Goal: Information Seeking & Learning: Learn about a topic

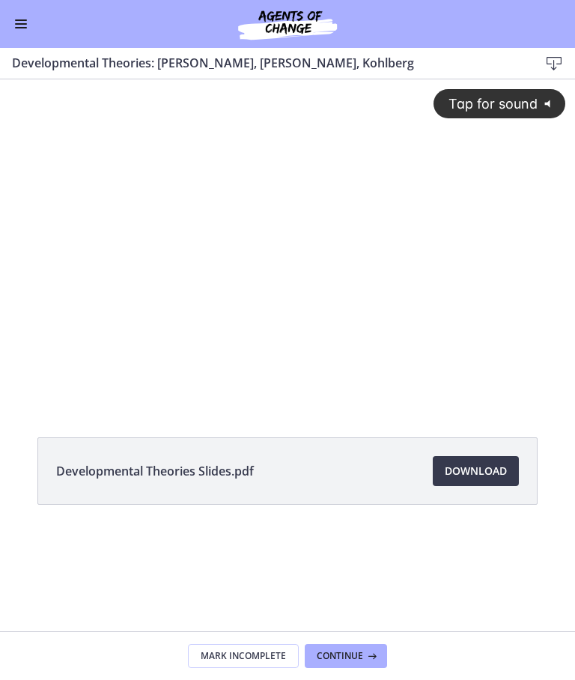
click at [7, 10] on div "Go to Dashboard" at bounding box center [287, 24] width 575 height 48
click at [27, 25] on button "Enable menu" at bounding box center [21, 24] width 18 height 18
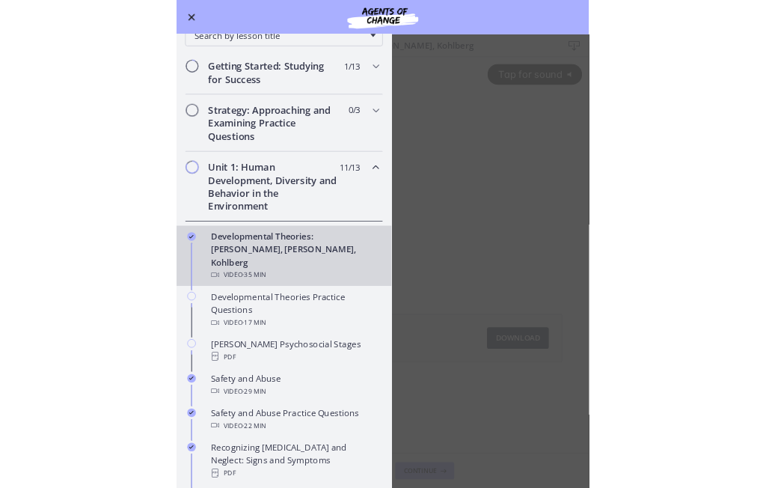
scroll to position [151, 0]
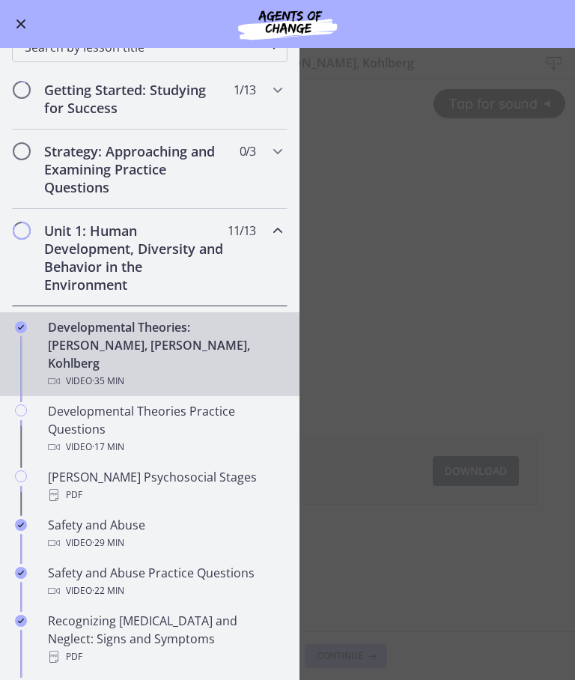
click at [197, 338] on div "Developmental Theories: [PERSON_NAME], [PERSON_NAME], Kohlberg Video · 35 min" at bounding box center [164, 354] width 233 height 72
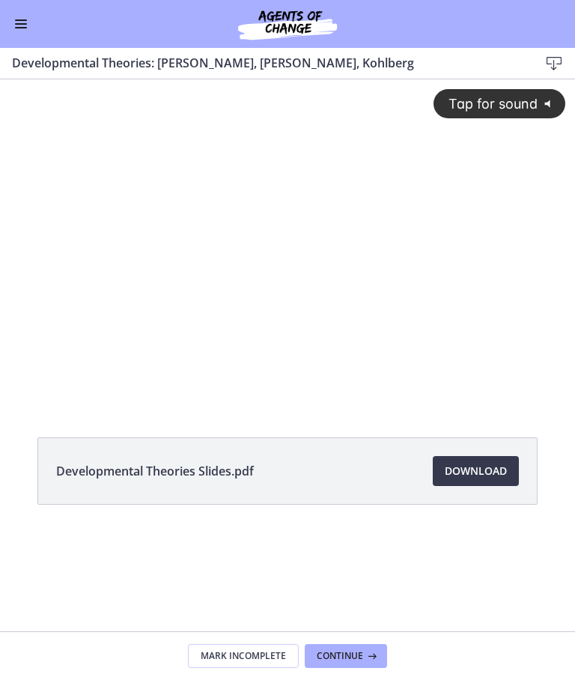
click at [456, 325] on div "Tap for sound @keyframes VOLUME_SMALL_WAVE_FLASH { 0% { opacity: 0; } 33% { opa…" at bounding box center [287, 228] width 575 height 298
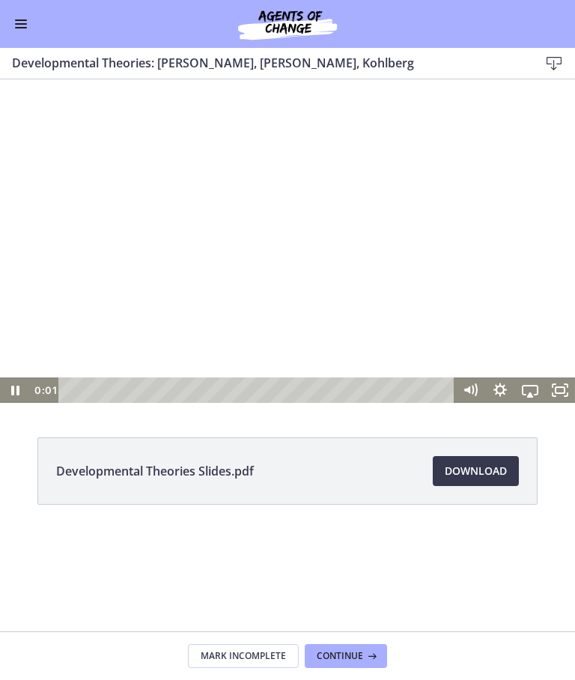
click at [566, 380] on icon "Fullscreen" at bounding box center [560, 389] width 30 height 25
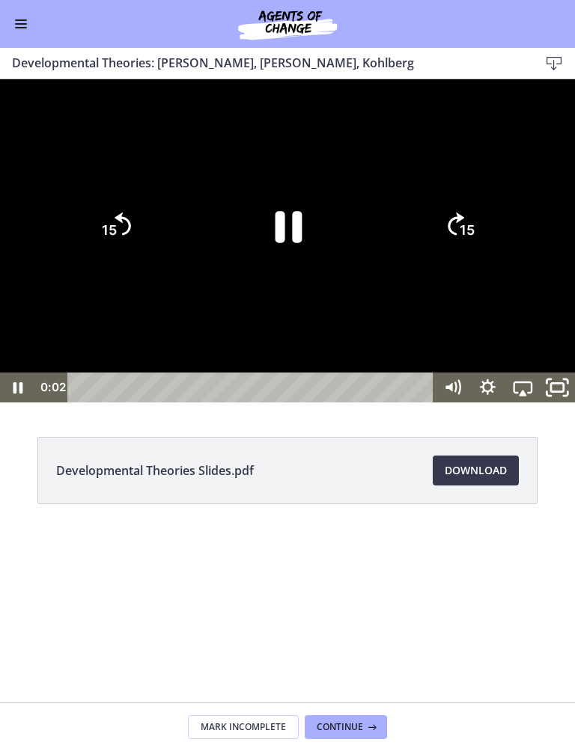
click at [519, 217] on div at bounding box center [287, 240] width 575 height 323
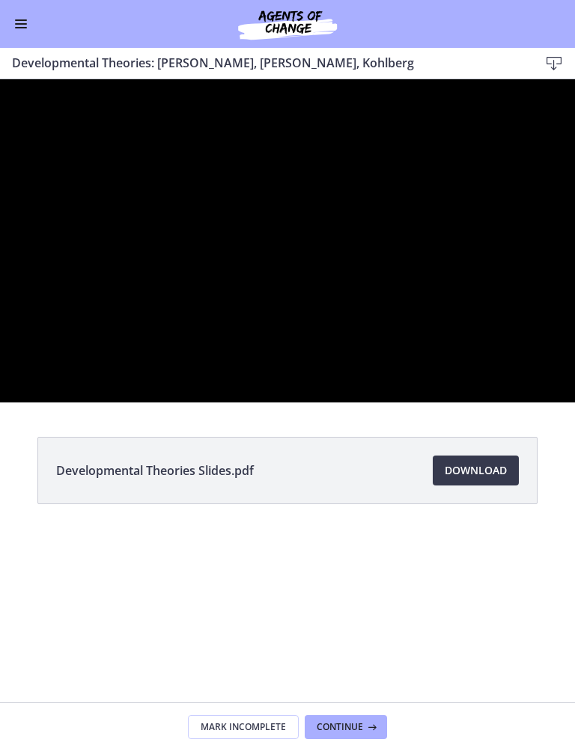
click at [478, 281] on div at bounding box center [287, 240] width 575 height 323
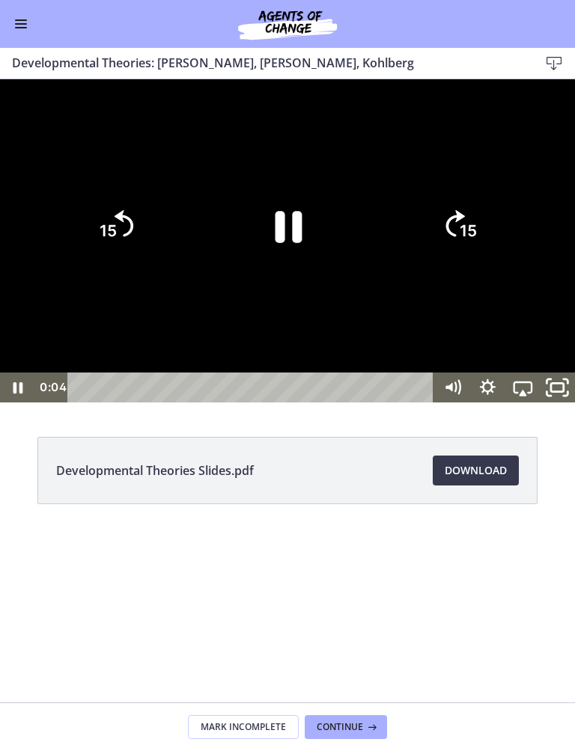
click at [560, 406] on icon "Unfullscreen" at bounding box center [558, 388] width 42 height 36
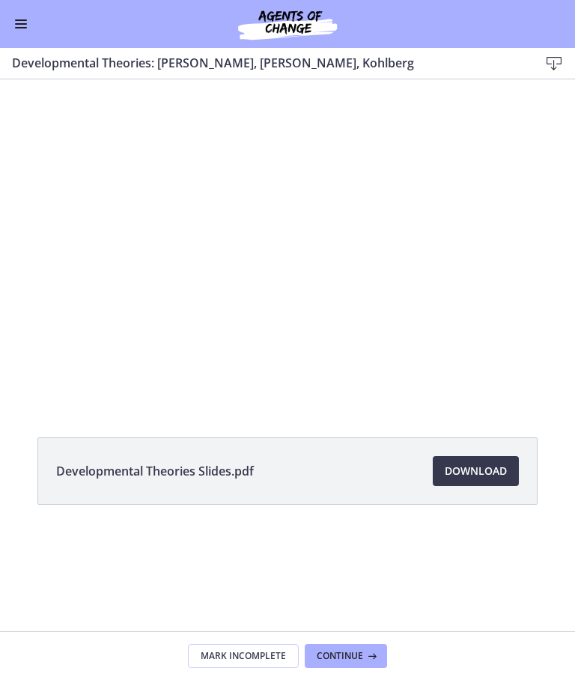
click at [516, 364] on div at bounding box center [287, 240] width 575 height 323
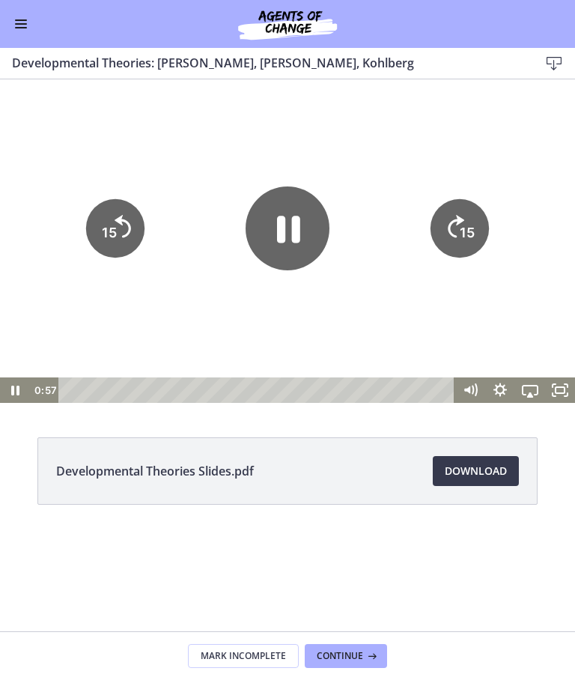
click at [548, 388] on icon "Fullscreen" at bounding box center [560, 389] width 30 height 25
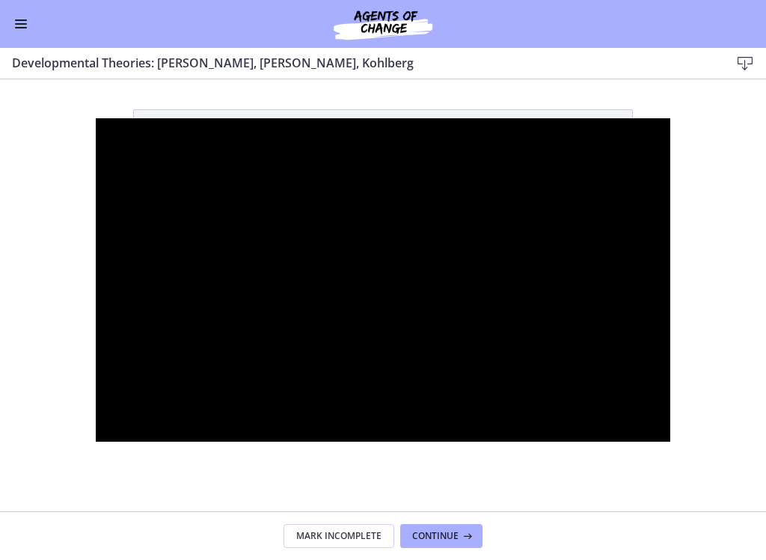
click at [96, 293] on div at bounding box center [383, 279] width 575 height 323
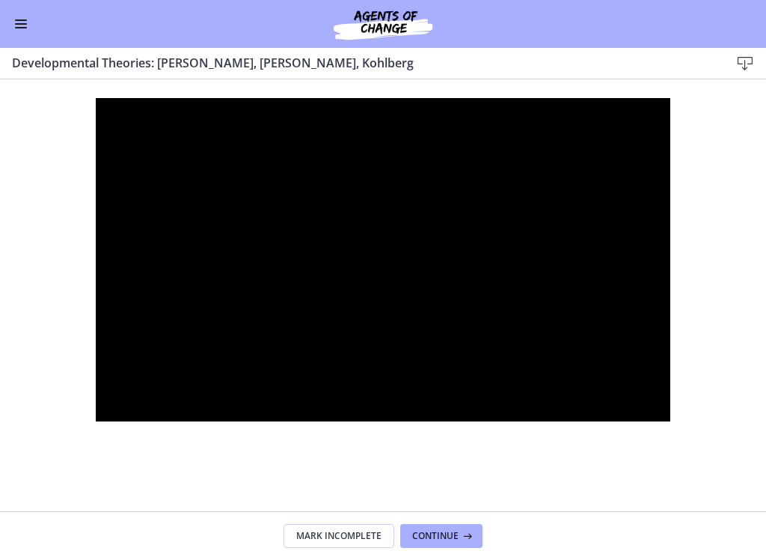
click at [96, 228] on div at bounding box center [383, 259] width 575 height 323
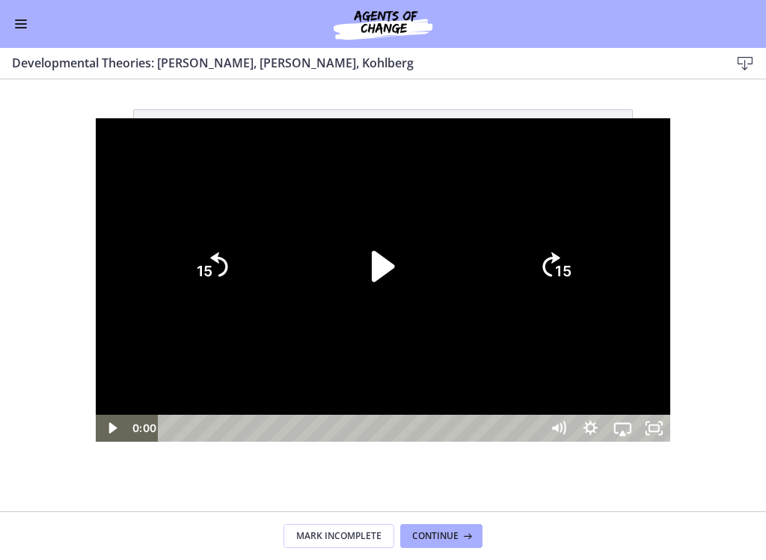
click at [382, 306] on icon "Play Video" at bounding box center [382, 266] width 89 height 89
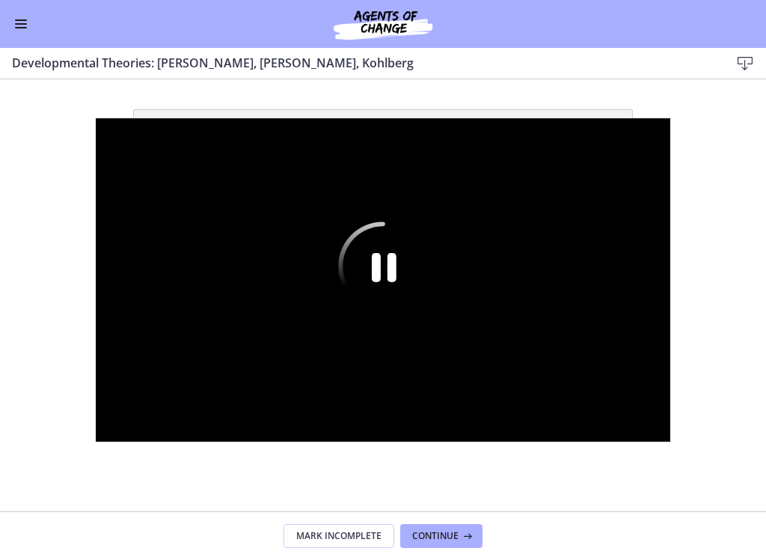
click at [574, 118] on div at bounding box center [383, 279] width 575 height 323
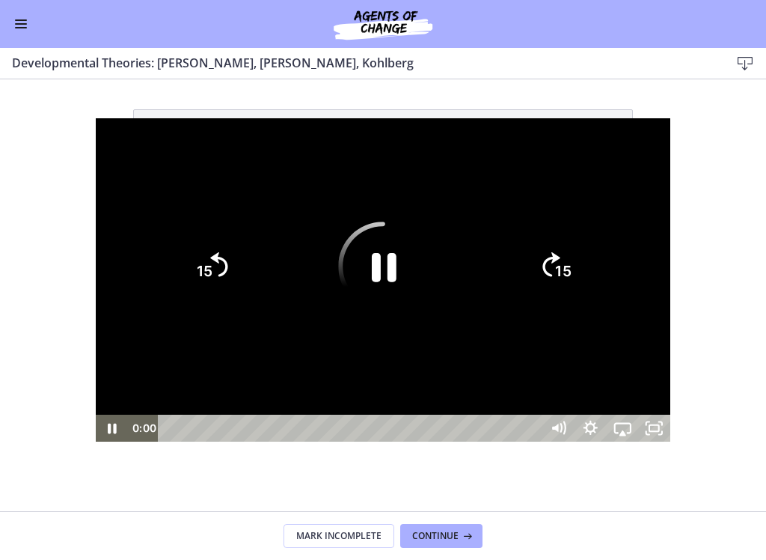
click at [96, 118] on div at bounding box center [383, 279] width 575 height 323
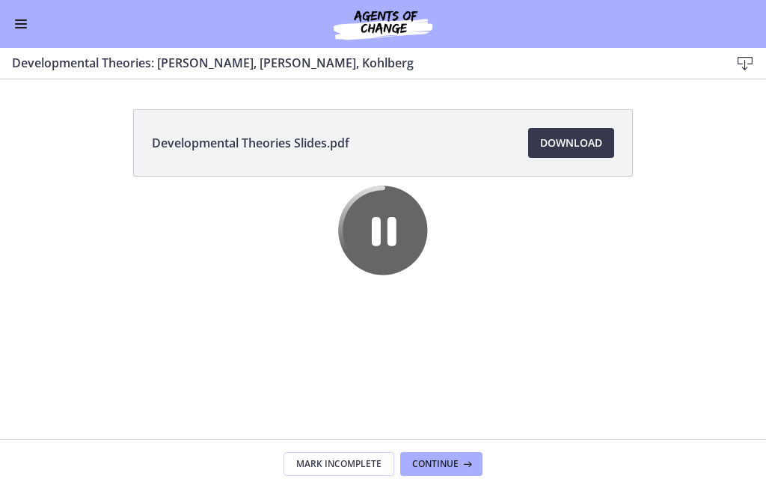
scroll to position [0, 0]
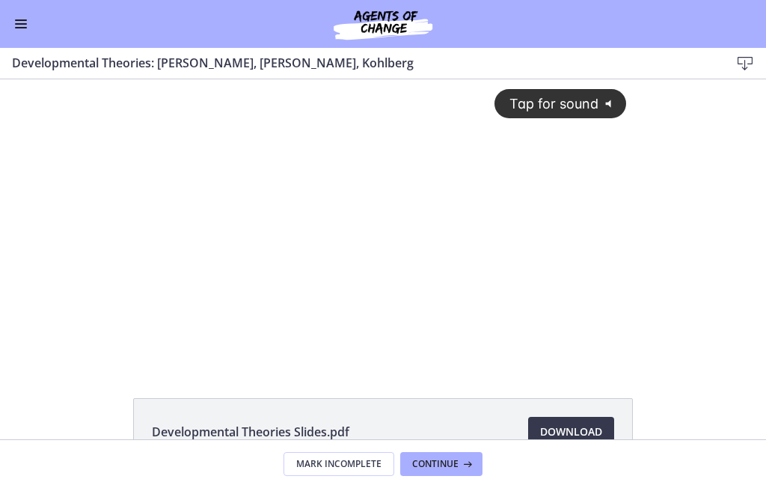
click at [578, 115] on button "Tap for sound @keyframes VOLUME_SMALL_WAVE_FLASH { 0% { opacity: 0; } 33% { opa…" at bounding box center [561, 103] width 132 height 29
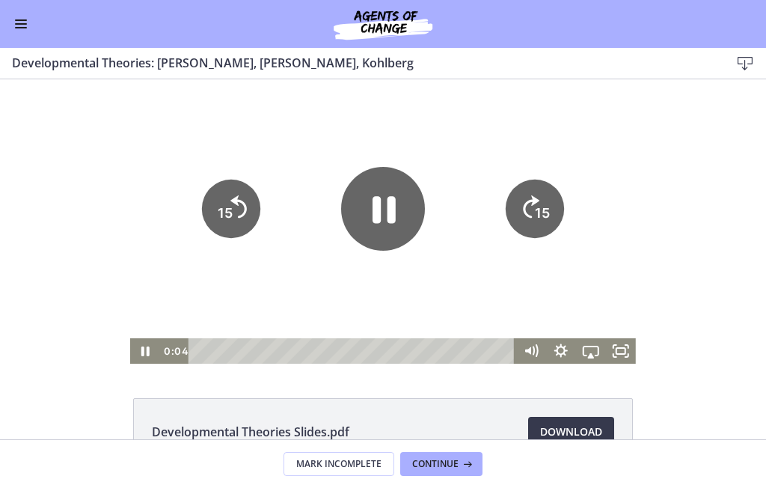
click at [550, 209] on tspan "15" at bounding box center [542, 213] width 15 height 16
click at [552, 208] on icon "15" at bounding box center [534, 209] width 58 height 58
click at [555, 203] on icon "15" at bounding box center [535, 209] width 66 height 66
click at [554, 202] on icon "15" at bounding box center [535, 209] width 66 height 66
click at [563, 190] on icon "15" at bounding box center [534, 209] width 58 height 58
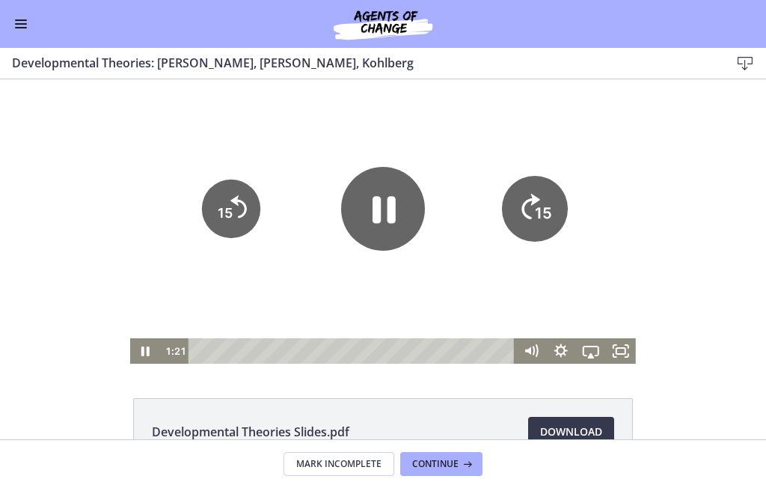
click at [565, 192] on icon "15" at bounding box center [534, 156] width 73 height 73
click at [553, 206] on icon "15" at bounding box center [535, 209] width 66 height 66
click at [558, 208] on icon "15" at bounding box center [535, 209] width 66 height 66
click at [557, 207] on icon "15" at bounding box center [535, 209] width 66 height 66
click at [559, 215] on icon "15" at bounding box center [535, 209] width 66 height 66
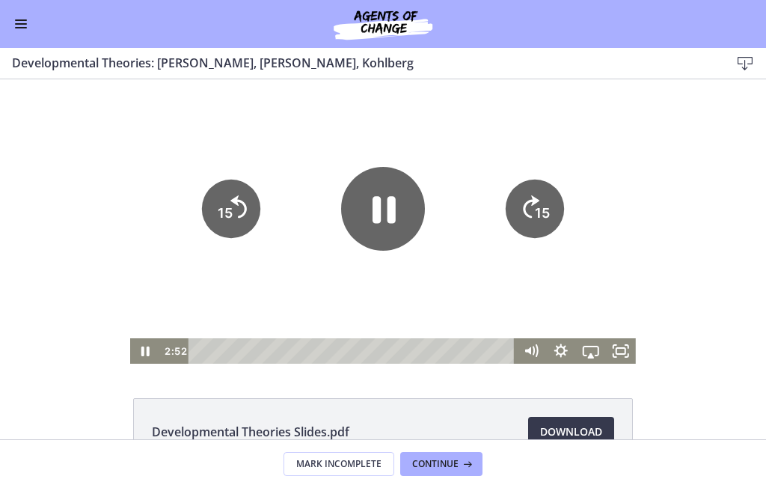
click at [561, 211] on icon "15" at bounding box center [534, 209] width 58 height 58
click at [560, 211] on icon "15" at bounding box center [535, 209] width 66 height 66
click at [561, 201] on icon "15" at bounding box center [535, 209] width 66 height 66
click at [553, 212] on icon "15" at bounding box center [535, 209] width 66 height 66
click at [629, 348] on icon "Fullscreen" at bounding box center [627, 346] width 3 height 3
